Goal: Task Accomplishment & Management: Manage account settings

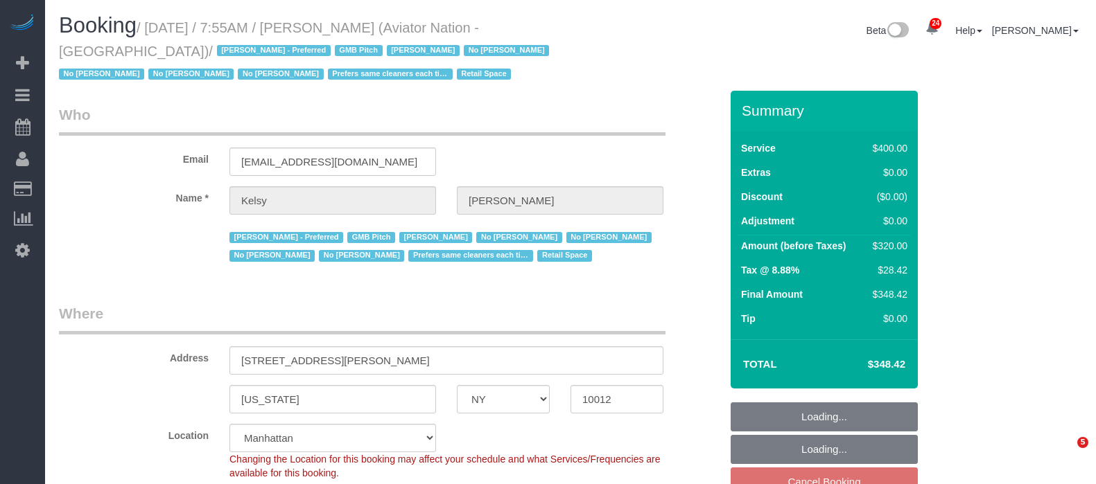
select select "NY"
select select "2"
select select "150"
select select "number:89"
select select "number:90"
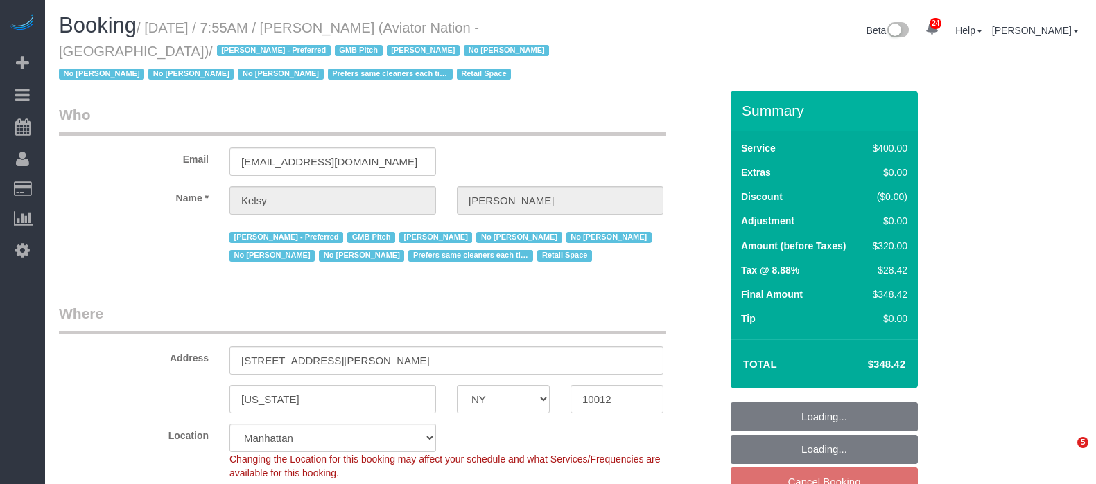
select select "number:15"
select select "number:5"
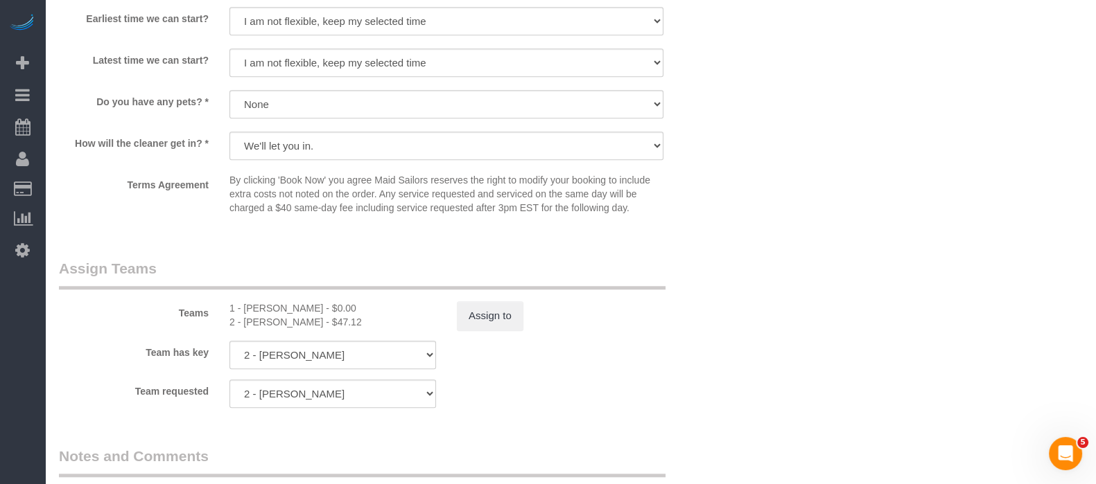
scroll to position [1646, 0]
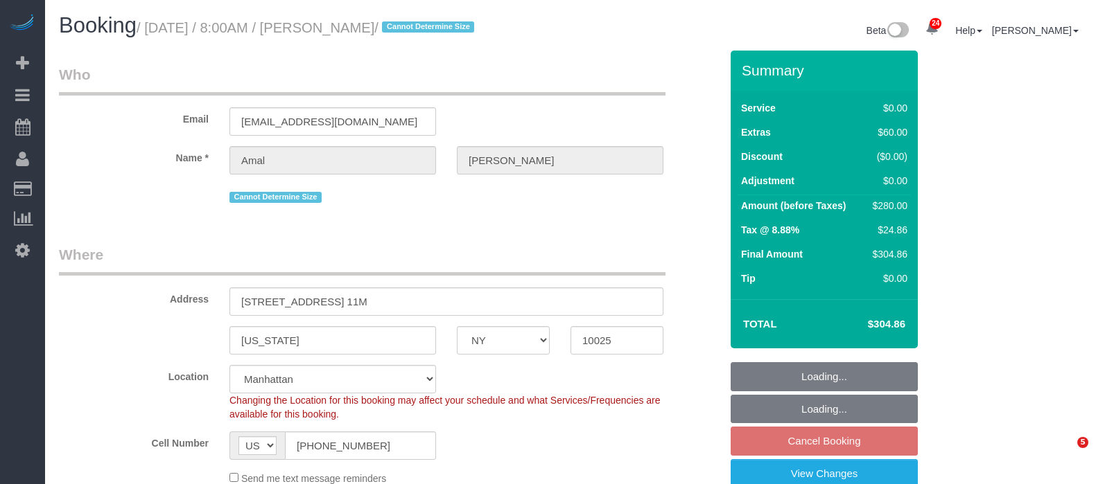
select select "NY"
select select "2"
select select "number:56"
select select "number:72"
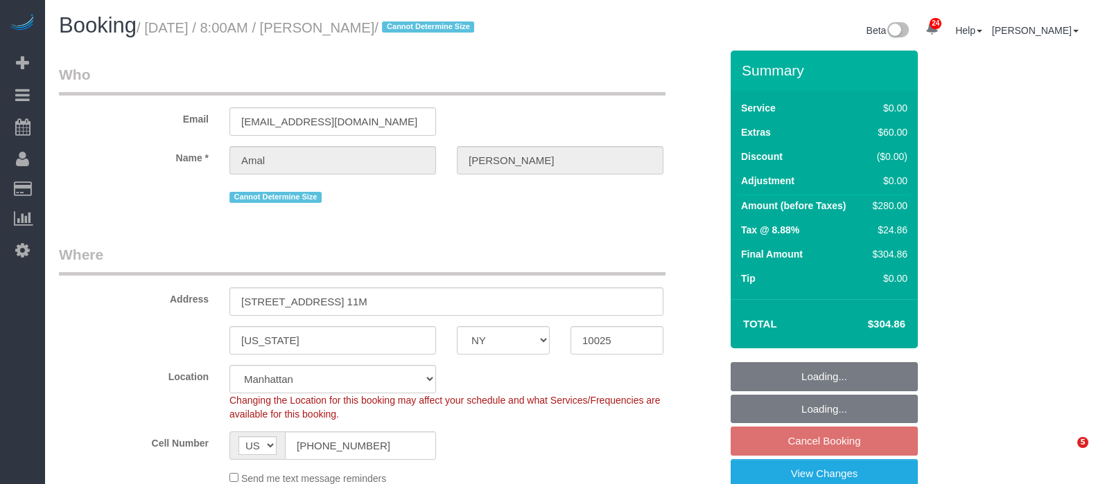
select select "number:15"
select select "number:5"
select select "spot58"
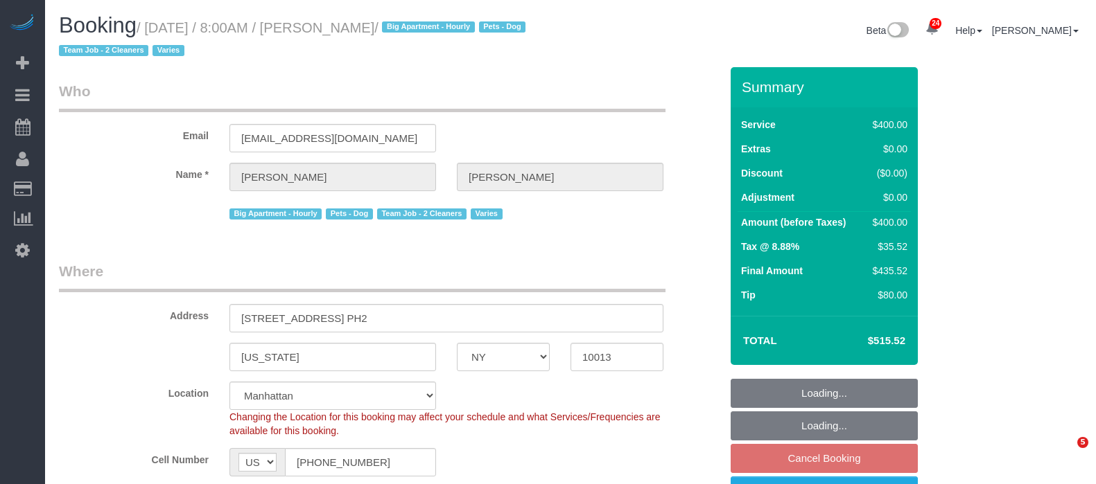
select select "NY"
select select "150"
select select "number:56"
select select "number:75"
select select "number:15"
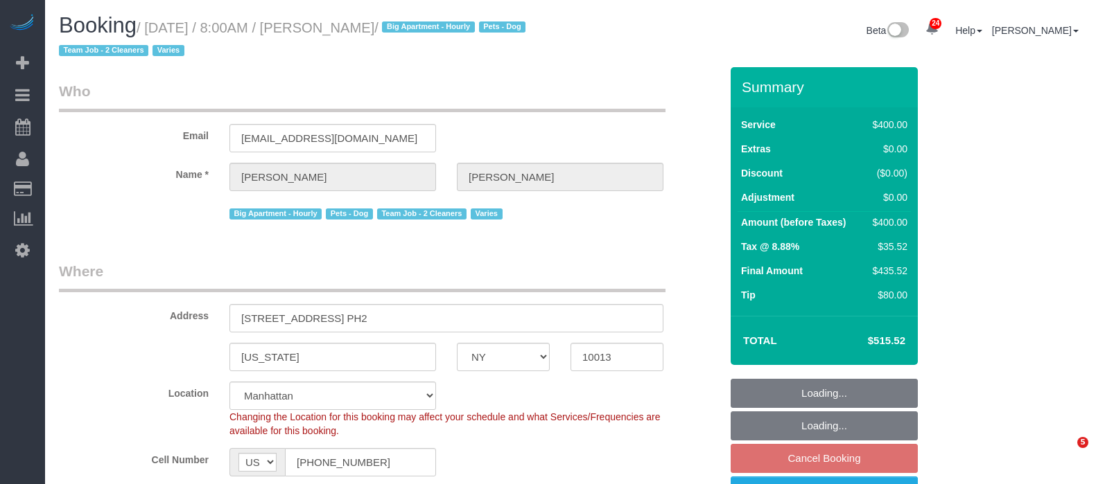
select select "number:6"
select select "spot58"
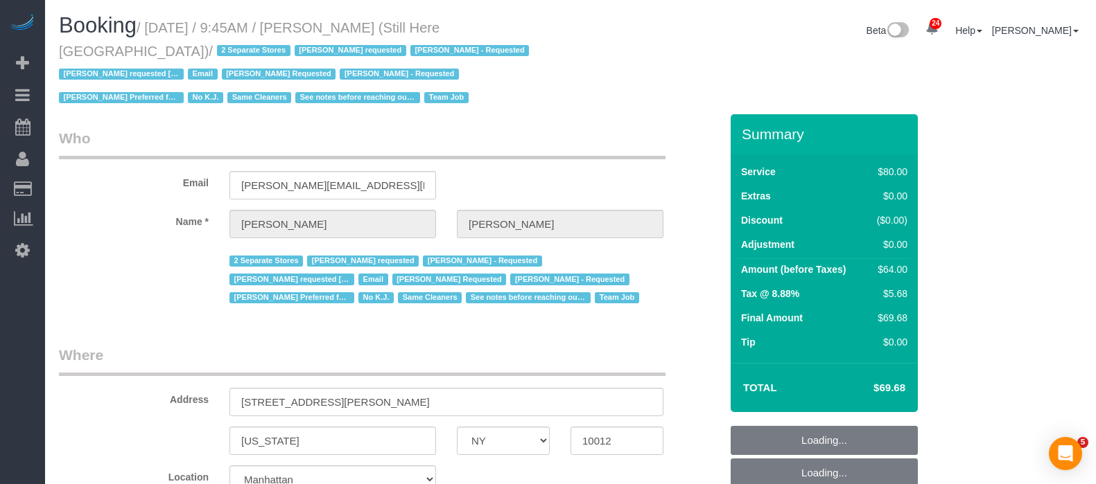
select select "NY"
select select "string:stripe-pm_1Oyz8t4VGloSiKo71skqOF54"
select select "number:89"
select select "number:90"
select select "number:15"
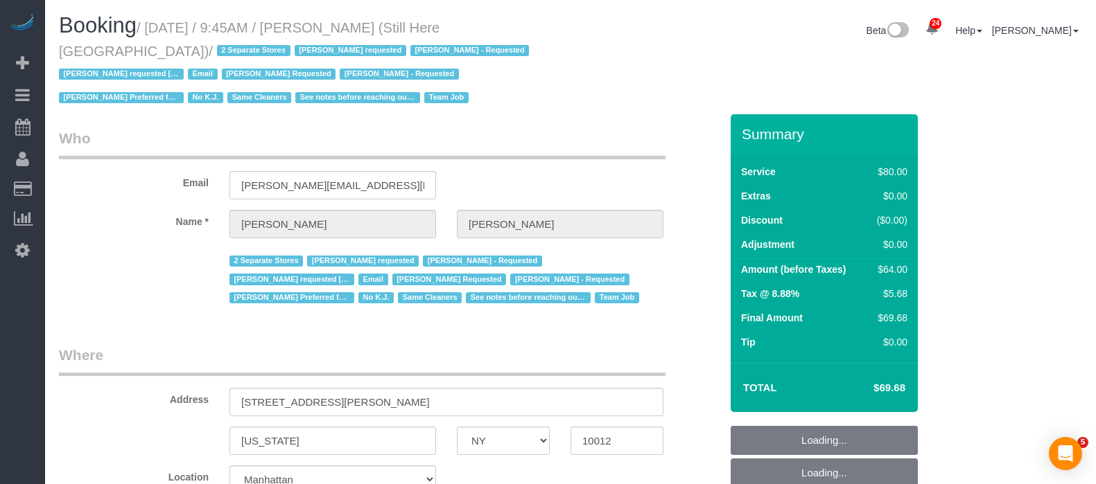
select select "number:5"
select select "NY"
select select "string:stripe-pm_1Oyz8t4VGloSiKo71skqOF54"
select select "number:89"
select select "number:90"
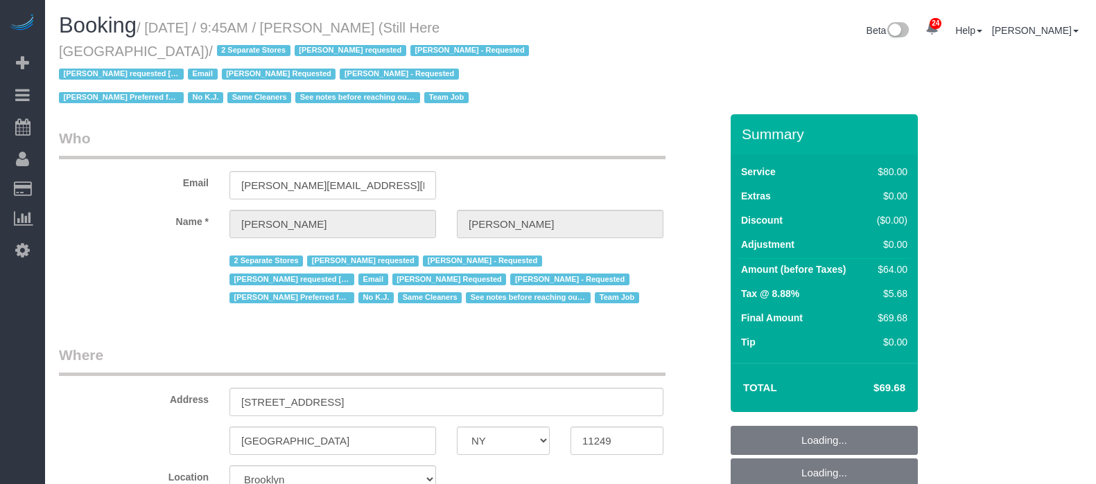
select select "number:15"
select select "number:5"
